Goal: Find specific page/section: Find specific page/section

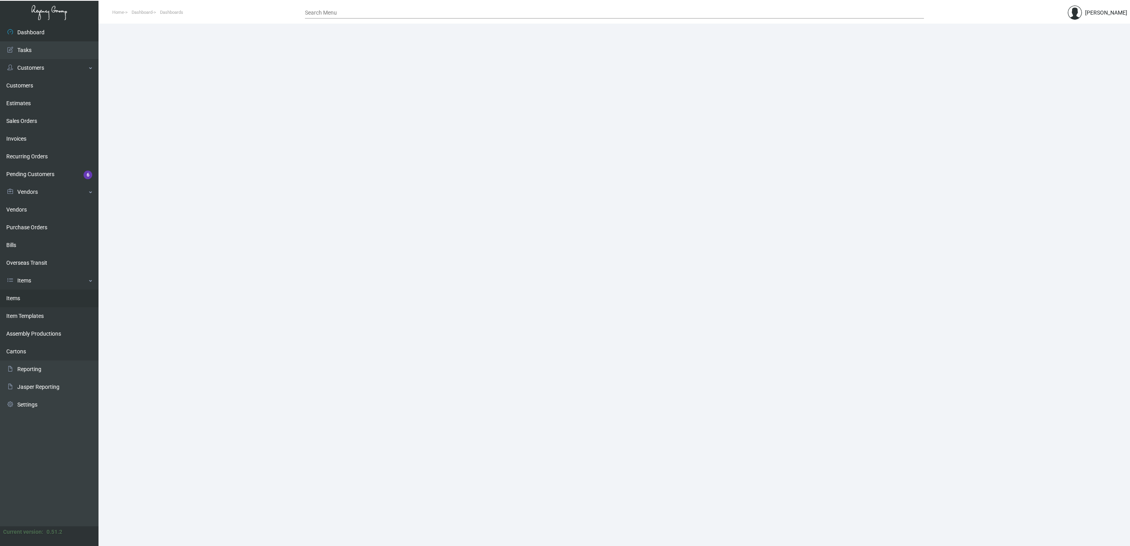
click at [17, 298] on link "Items" at bounding box center [49, 299] width 99 height 18
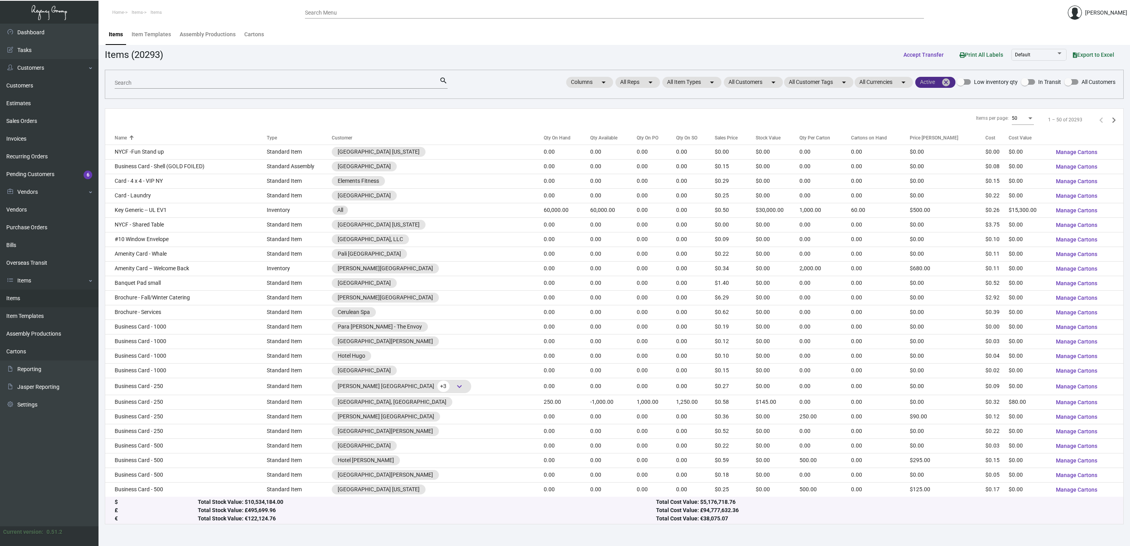
click at [946, 82] on mat-icon "cancel" at bounding box center [945, 82] width 9 height 9
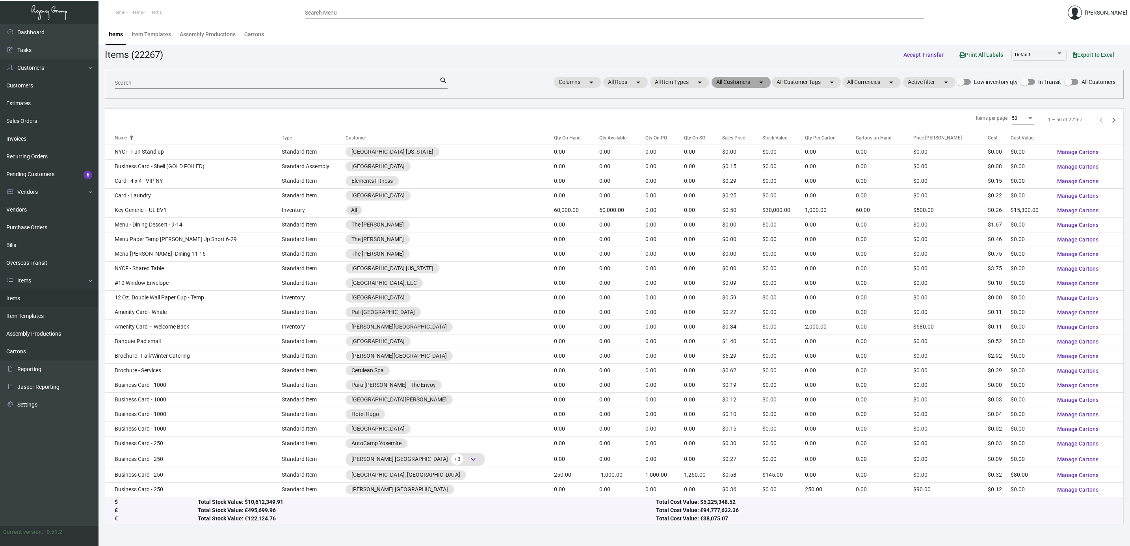
click at [719, 84] on mat-chip "All Customers arrow_drop_down" at bounding box center [741, 82] width 59 height 11
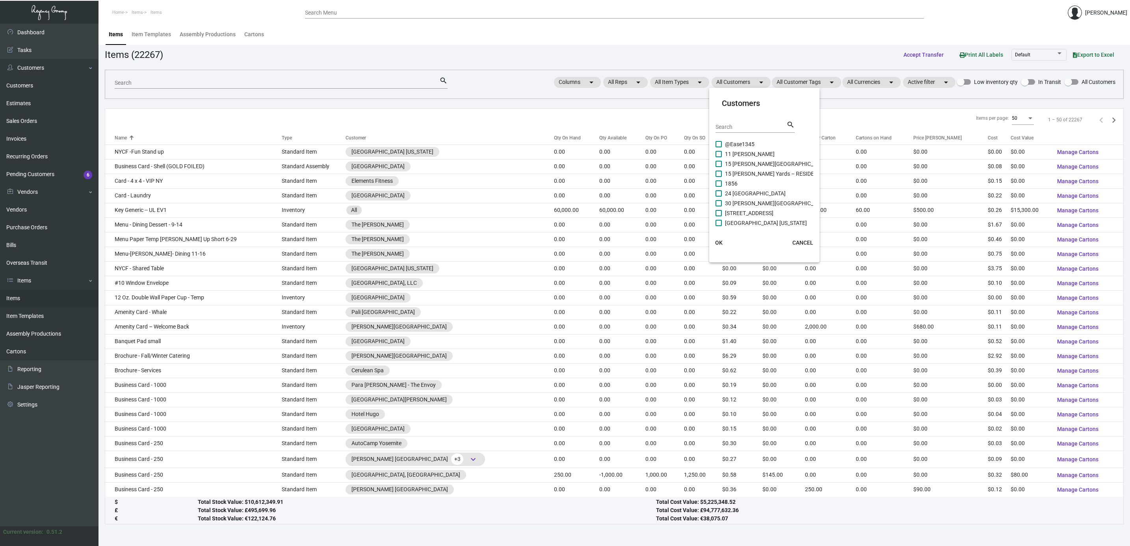
click at [725, 127] on input "Search" at bounding box center [751, 127] width 71 height 6
type input "orla"
click at [753, 210] on span "[GEOGRAPHIC_DATA]" at bounding box center [751, 212] width 53 height 9
click at [719, 216] on input "[GEOGRAPHIC_DATA]" at bounding box center [718, 216] width 0 height 0
checkbox input "true"
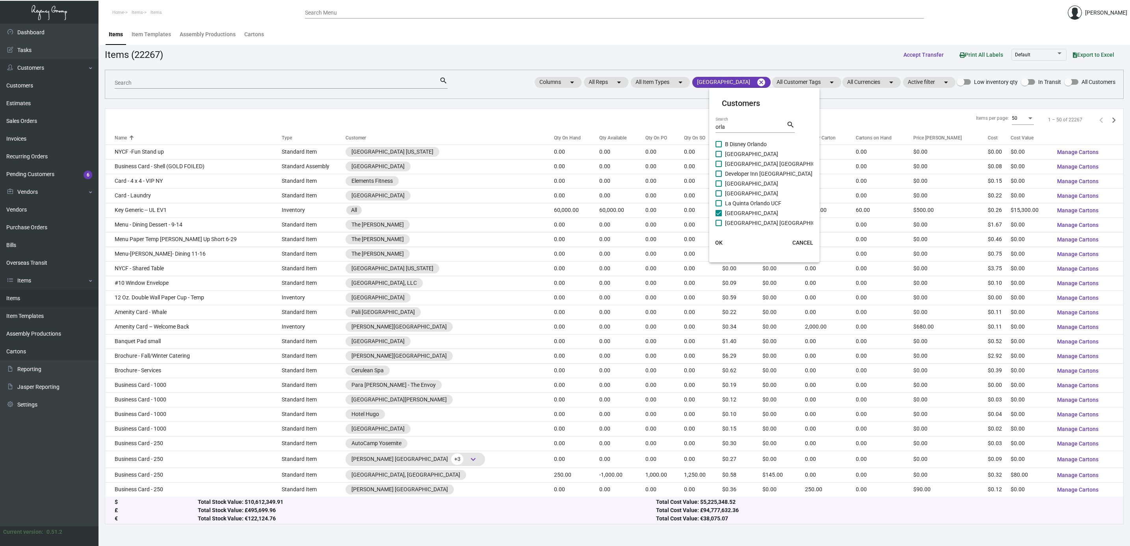
click at [754, 221] on span "[GEOGRAPHIC_DATA] [GEOGRAPHIC_DATA]" at bounding box center [779, 222] width 108 height 9
click at [719, 226] on input "[GEOGRAPHIC_DATA] [GEOGRAPHIC_DATA]" at bounding box center [718, 226] width 0 height 0
checkbox input "true"
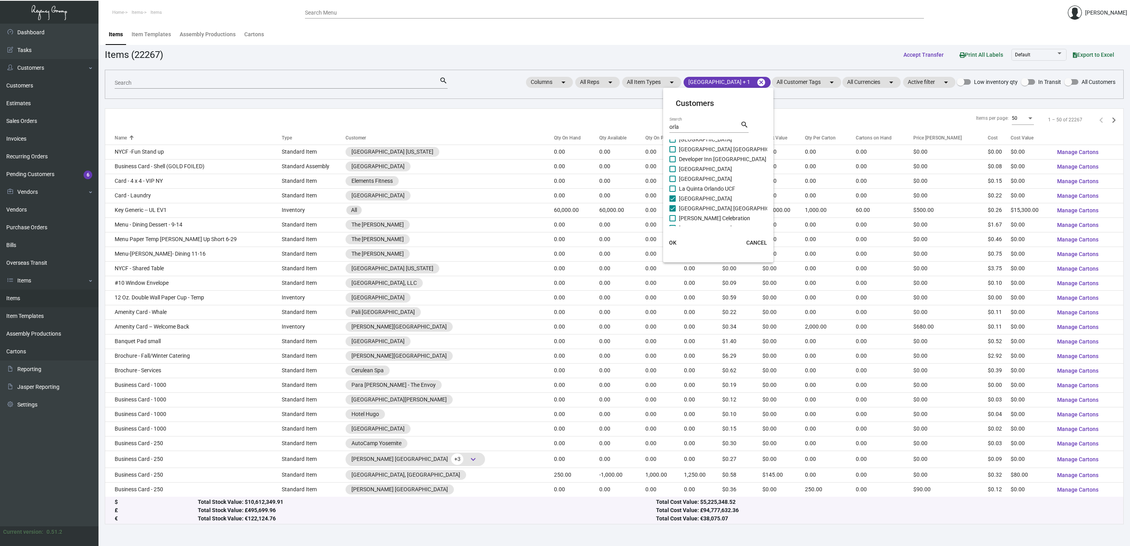
scroll to position [24, 0]
click at [671, 244] on span "OK" at bounding box center [672, 243] width 7 height 6
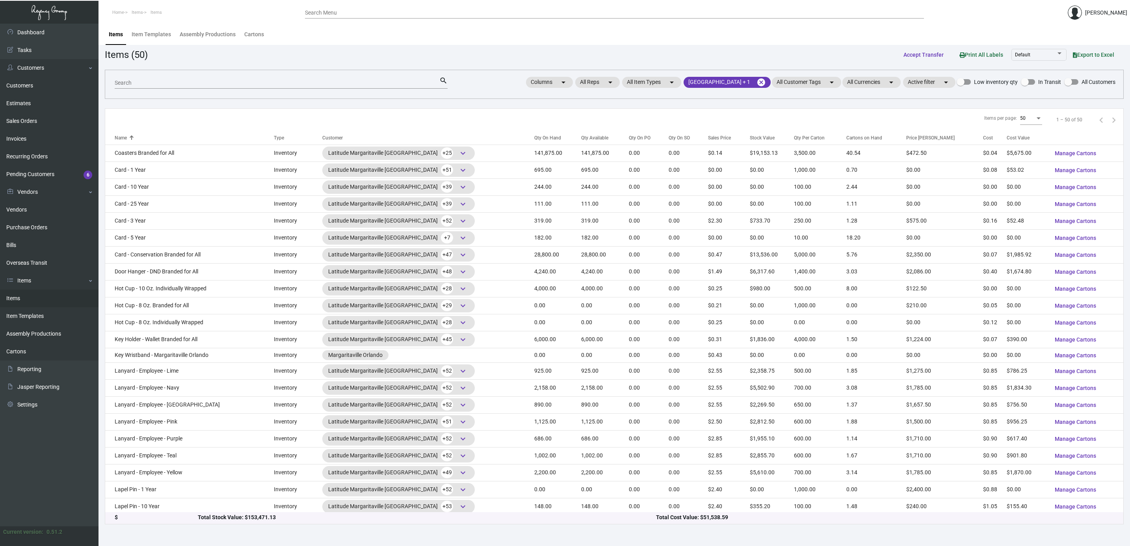
click at [537, 135] on div "Qty On Hand" at bounding box center [547, 137] width 27 height 7
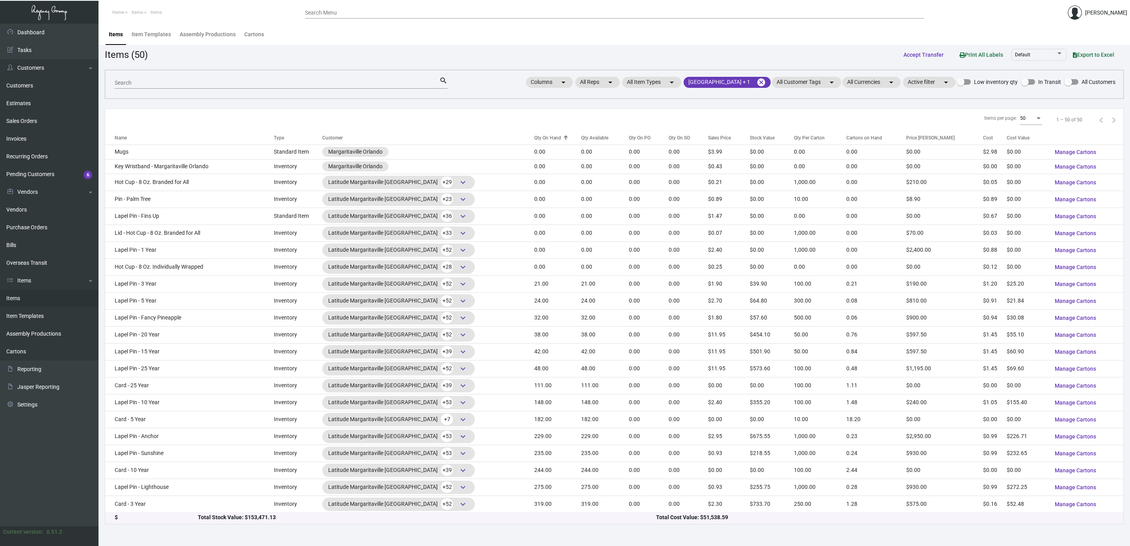
click at [537, 135] on div "Qty On Hand" at bounding box center [547, 137] width 27 height 7
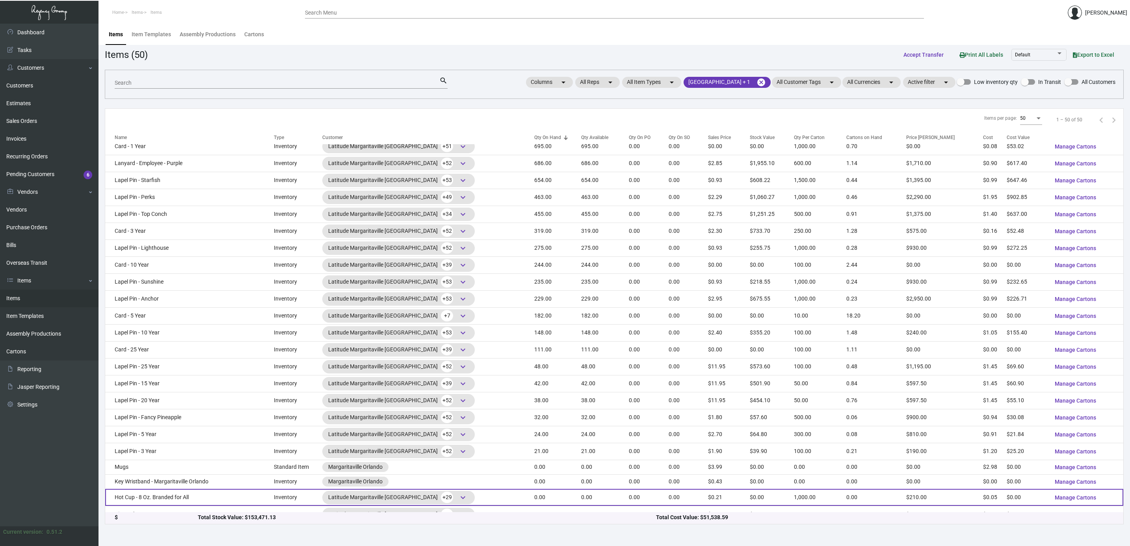
scroll to position [414, 0]
